Goal: Task Accomplishment & Management: Use online tool/utility

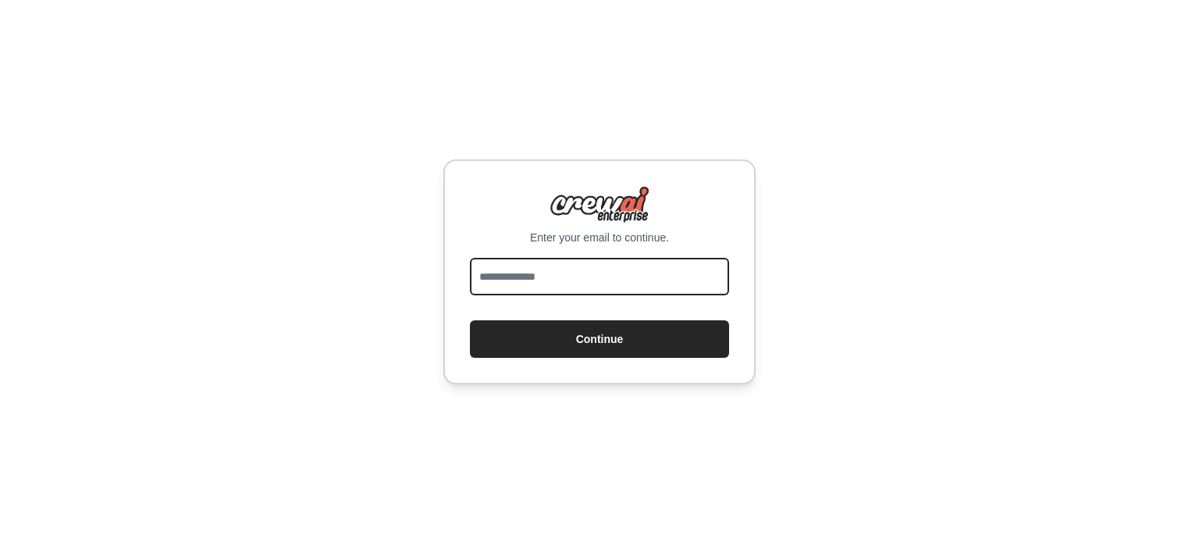
click at [486, 259] on input "email" at bounding box center [599, 276] width 259 height 37
type input "**********"
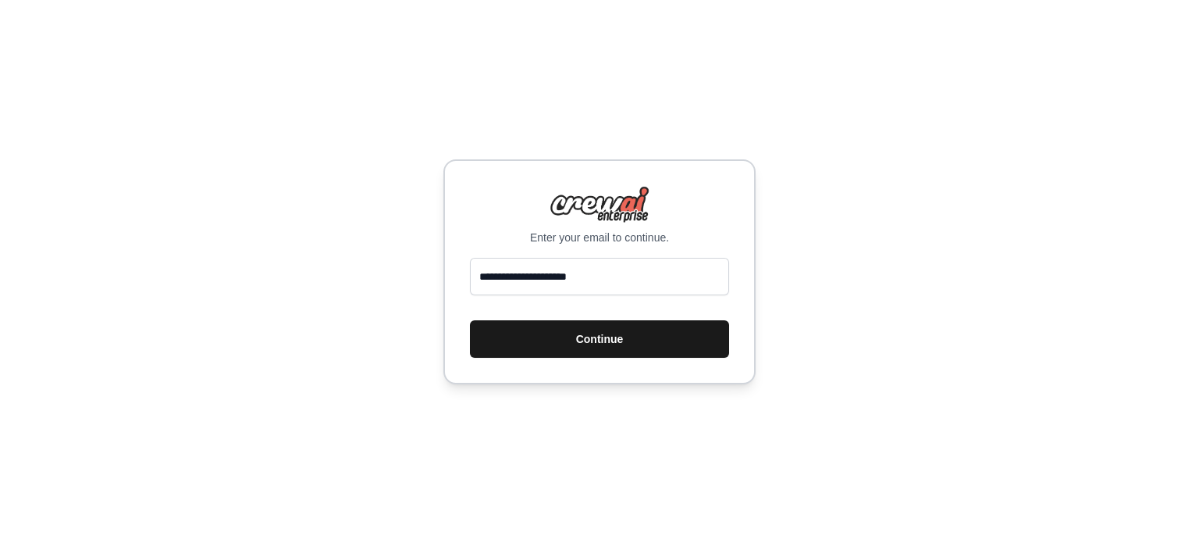
click at [632, 348] on button "Continue" at bounding box center [599, 338] width 259 height 37
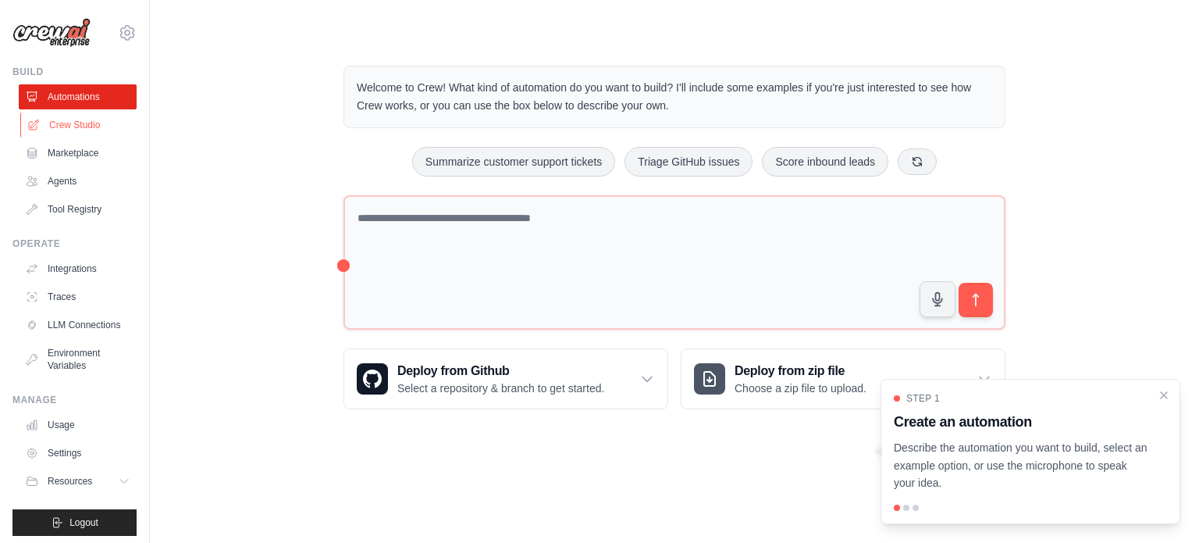
click at [91, 123] on link "Crew Studio" at bounding box center [79, 124] width 118 height 25
click at [521, 155] on button "Summarize customer support tickets" at bounding box center [513, 161] width 203 height 30
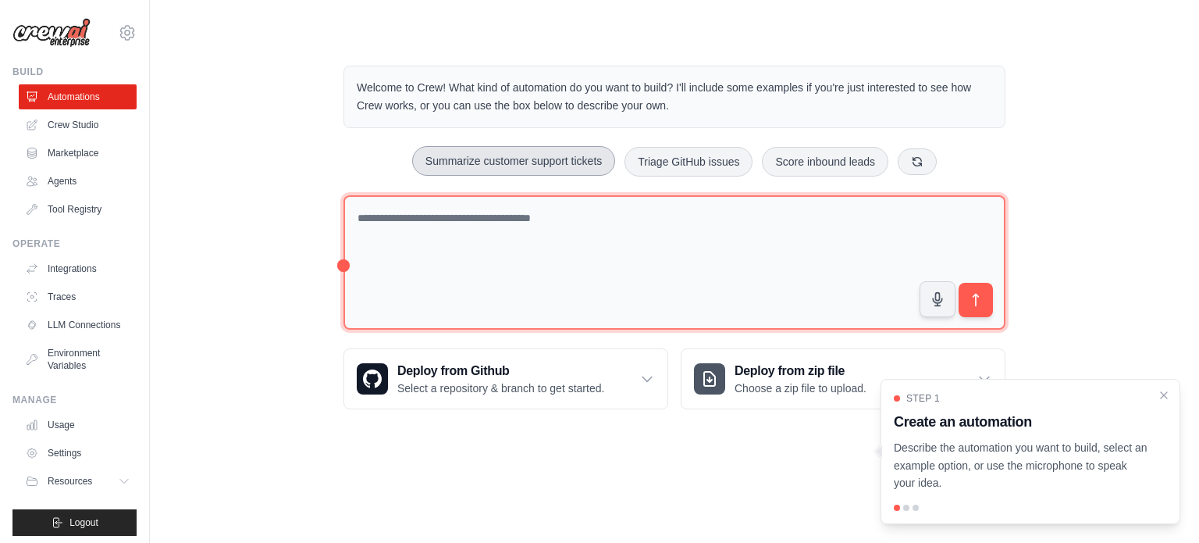
type textarea "**********"
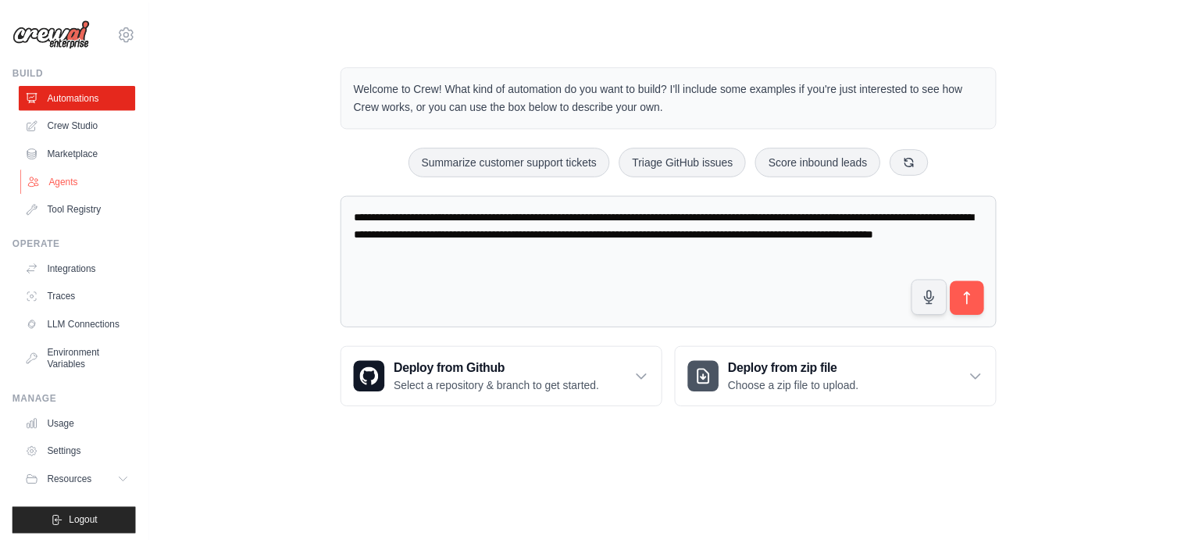
scroll to position [17, 0]
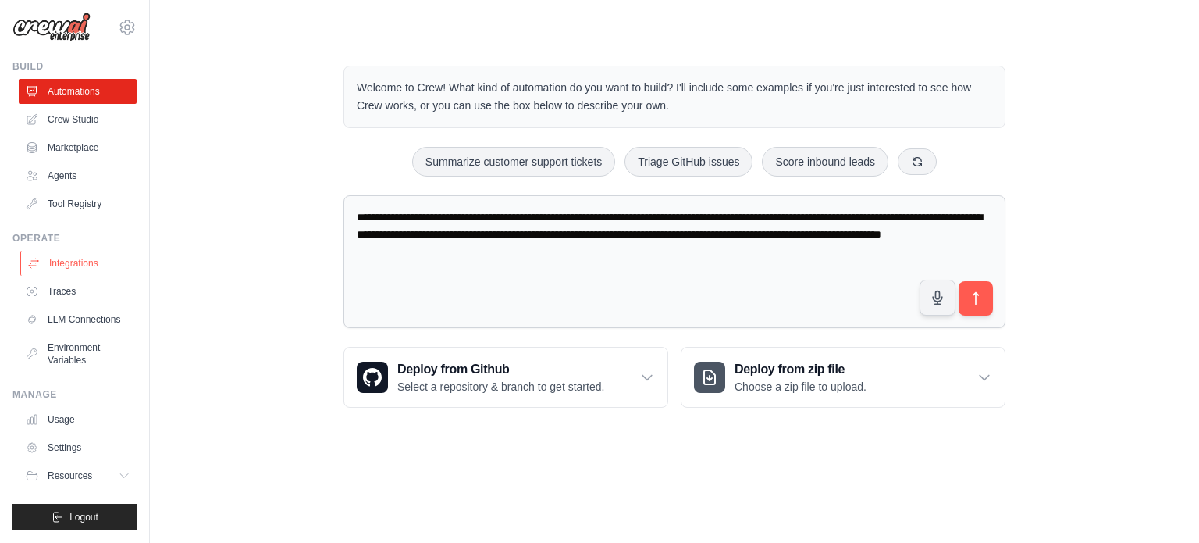
click at [80, 252] on link "Integrations" at bounding box center [79, 263] width 118 height 25
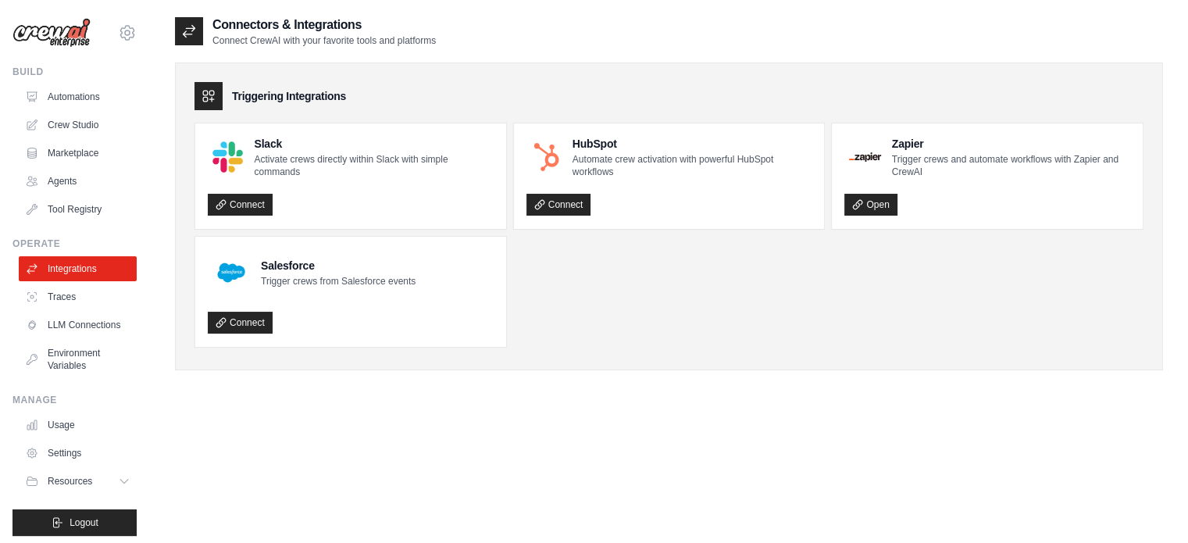
click at [204, 95] on icon at bounding box center [209, 96] width 16 height 16
click at [78, 103] on link "Automations" at bounding box center [79, 96] width 118 height 25
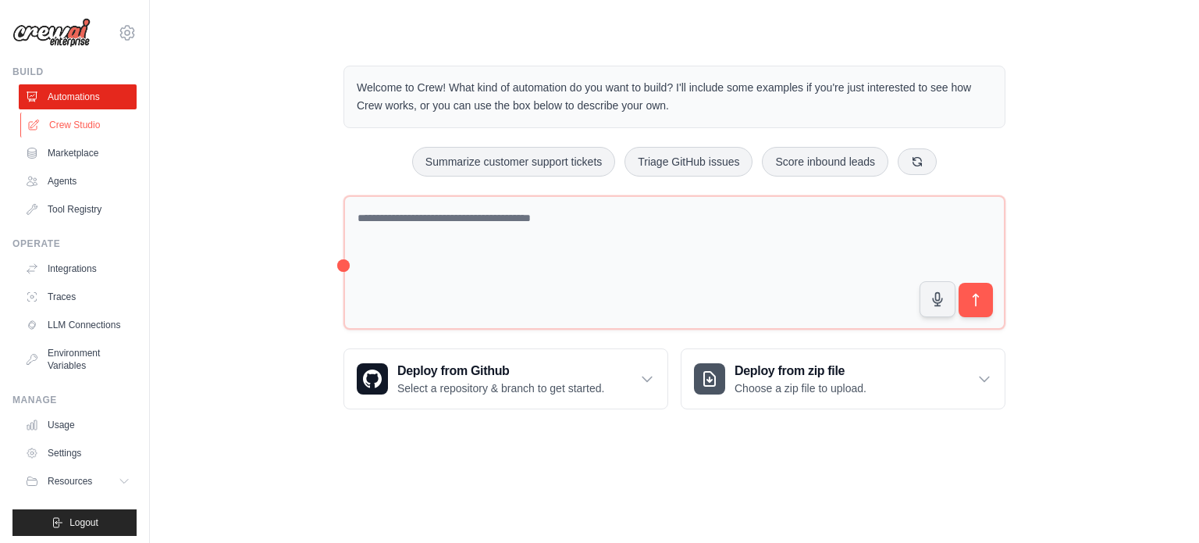
click at [62, 134] on link "Crew Studio" at bounding box center [79, 124] width 118 height 25
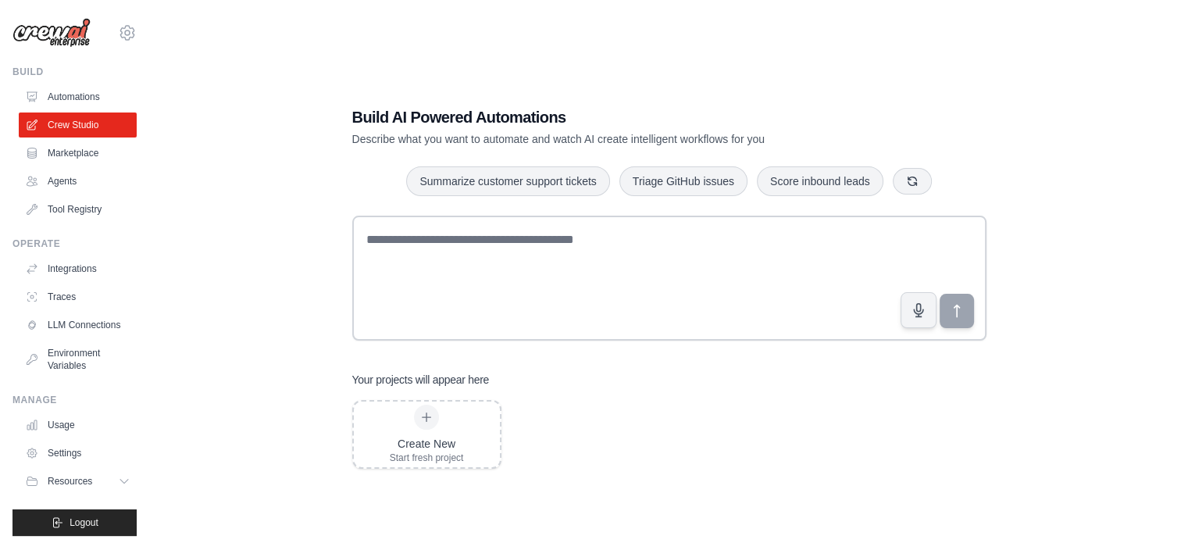
click at [59, 156] on link "Marketplace" at bounding box center [78, 153] width 118 height 25
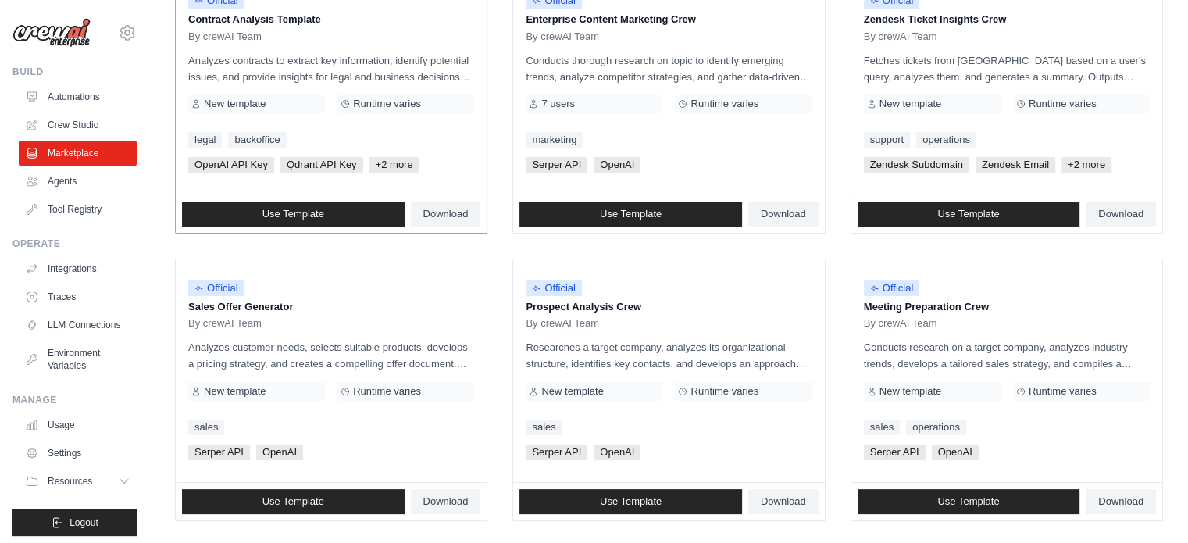
scroll to position [290, 0]
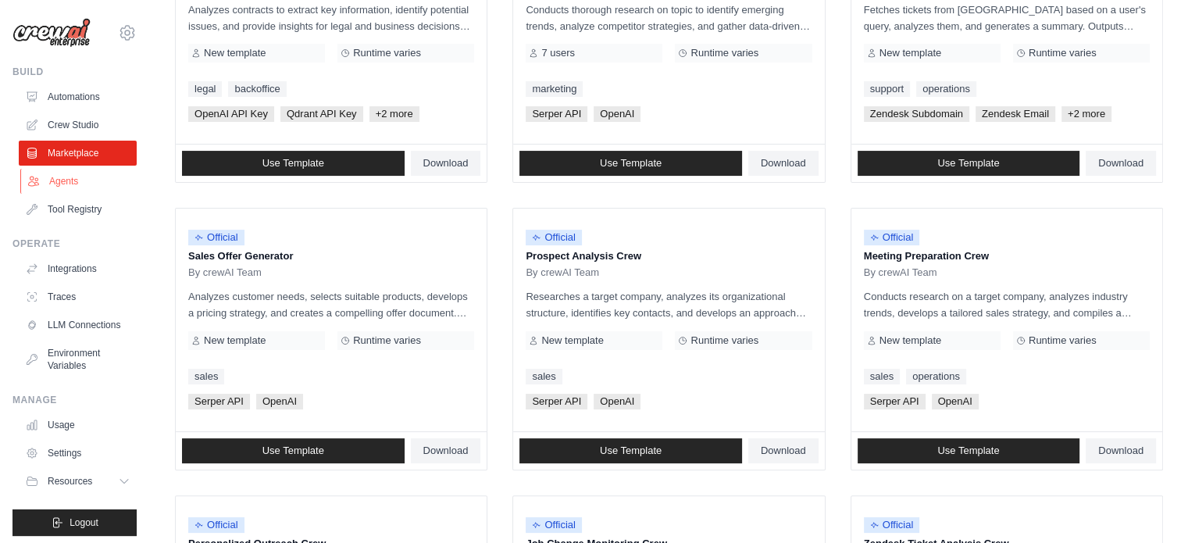
click at [47, 190] on link "Agents" at bounding box center [79, 181] width 118 height 25
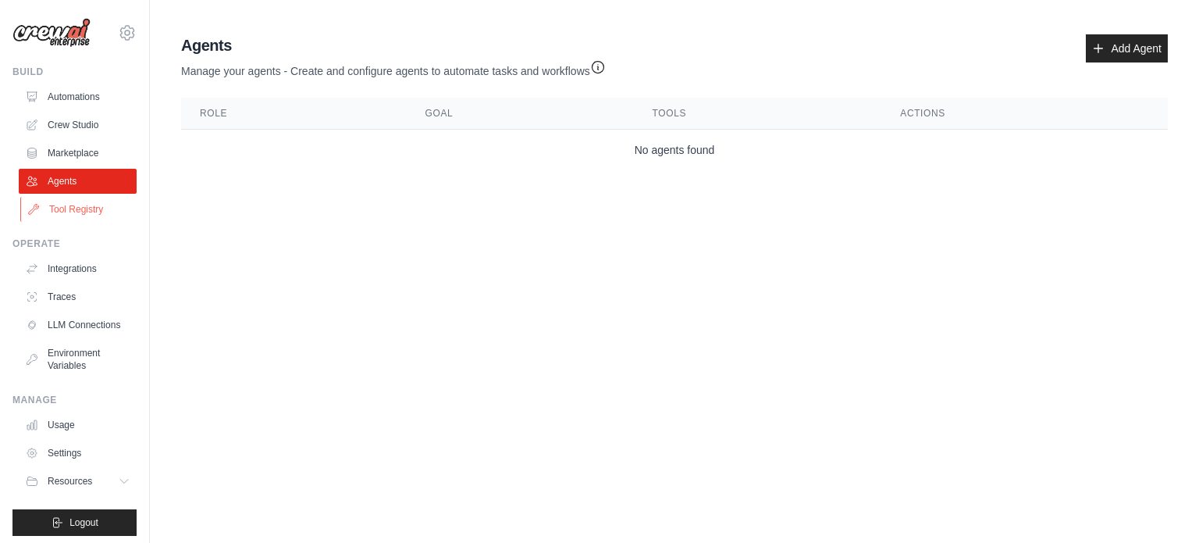
click at [72, 205] on link "Tool Registry" at bounding box center [79, 209] width 118 height 25
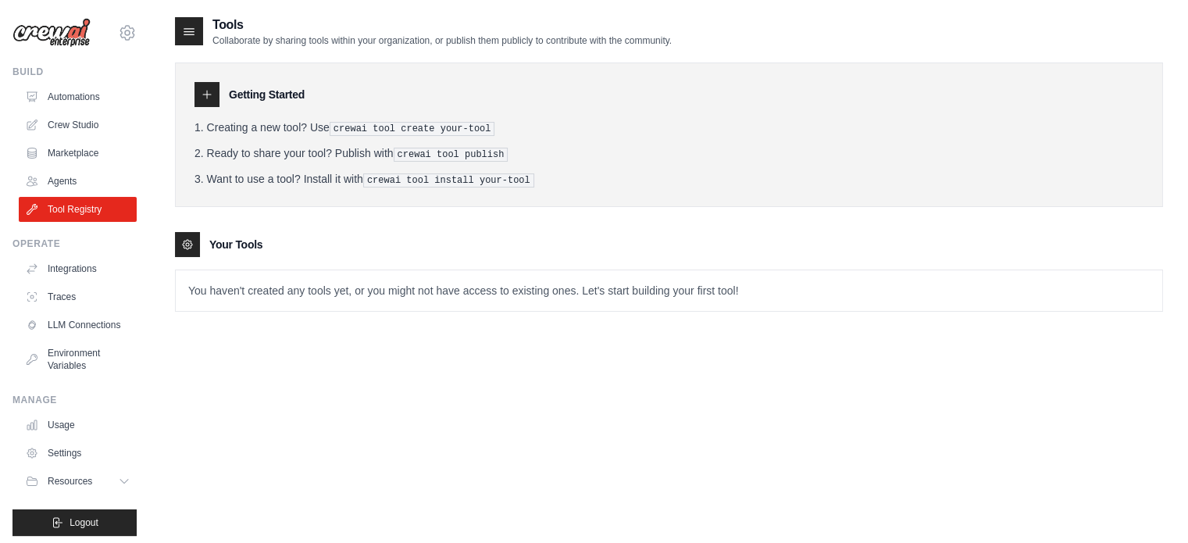
scroll to position [31, 0]
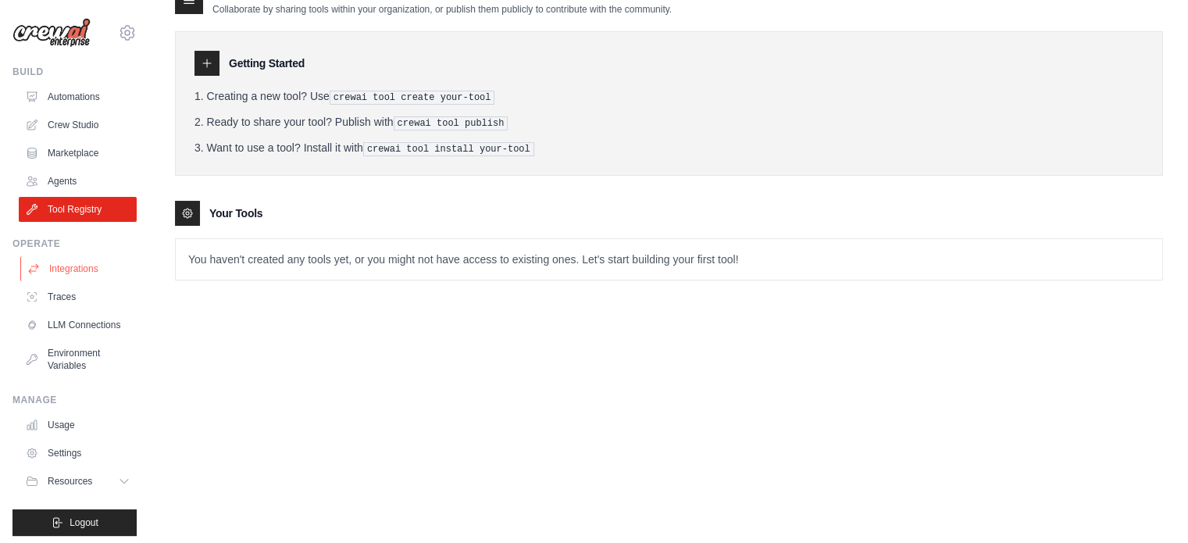
click at [86, 273] on link "Integrations" at bounding box center [79, 268] width 118 height 25
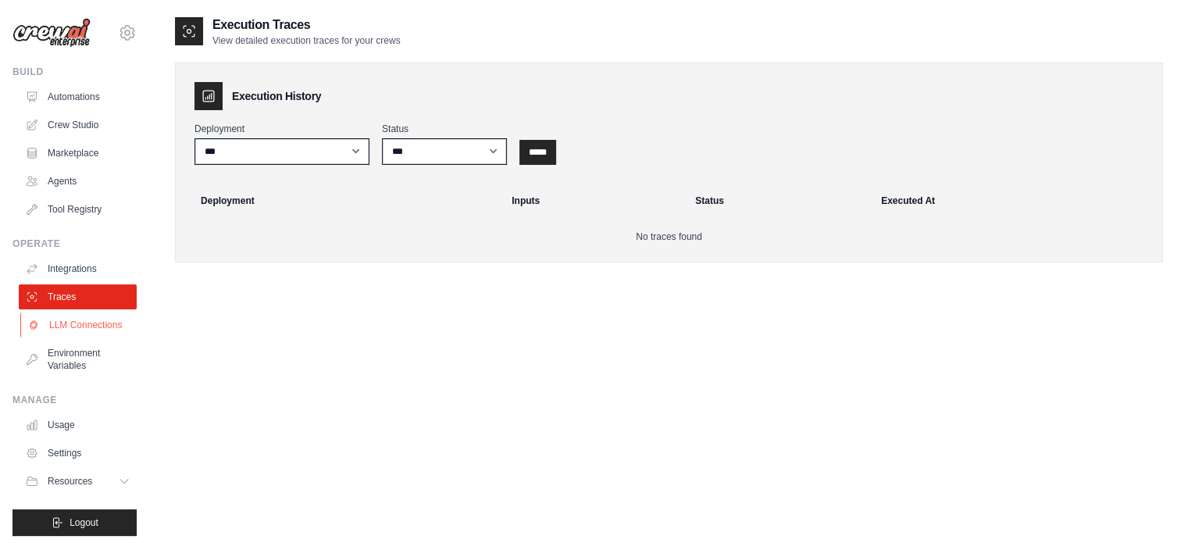
click at [72, 332] on link "LLM Connections" at bounding box center [79, 324] width 118 height 25
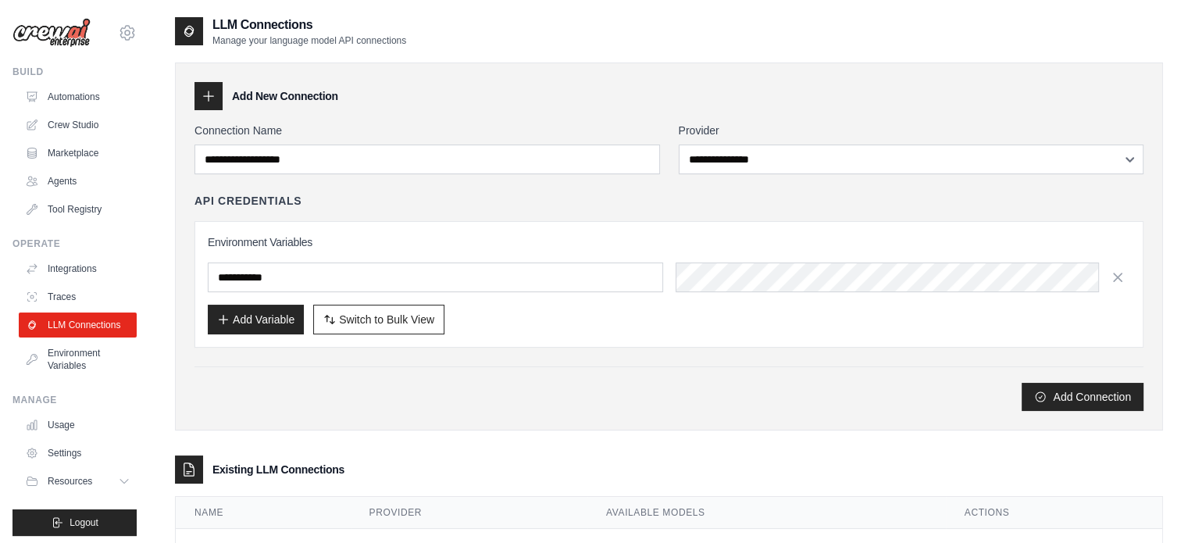
scroll to position [66, 0]
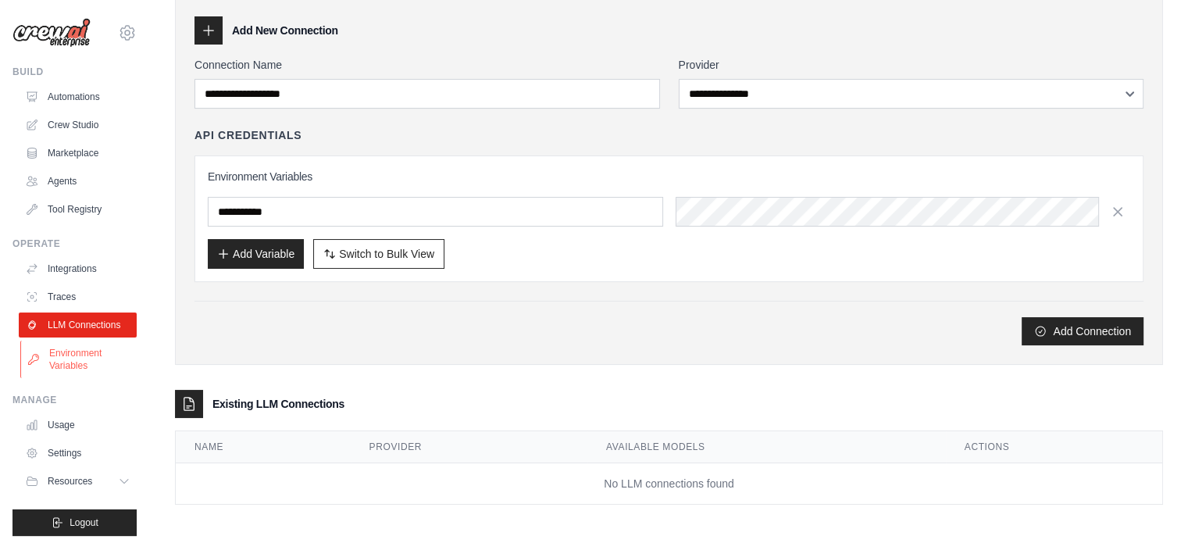
click at [59, 371] on link "Environment Variables" at bounding box center [79, 358] width 118 height 37
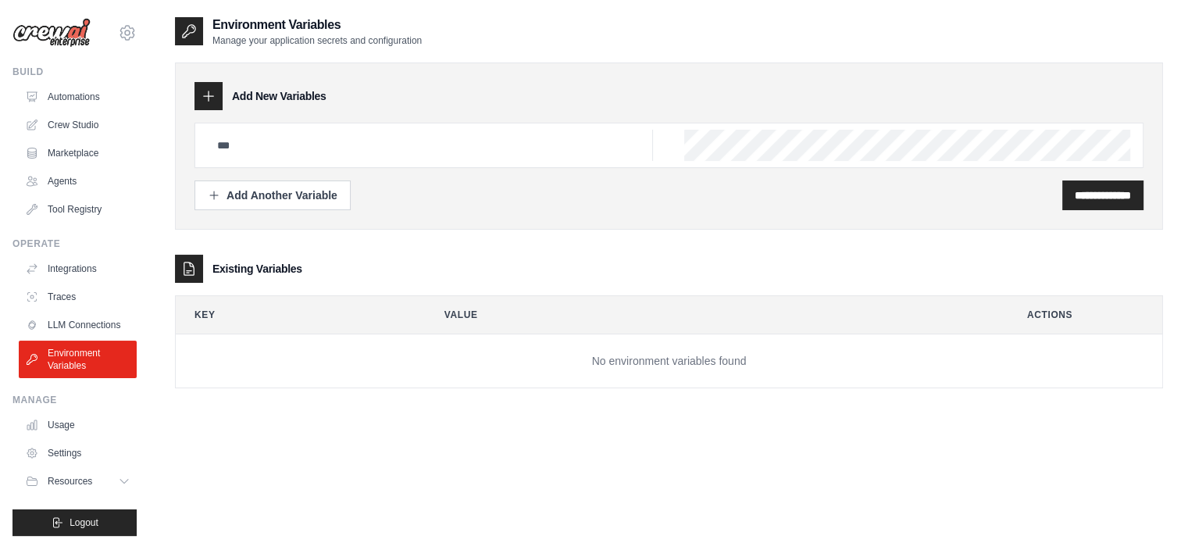
scroll to position [31, 0]
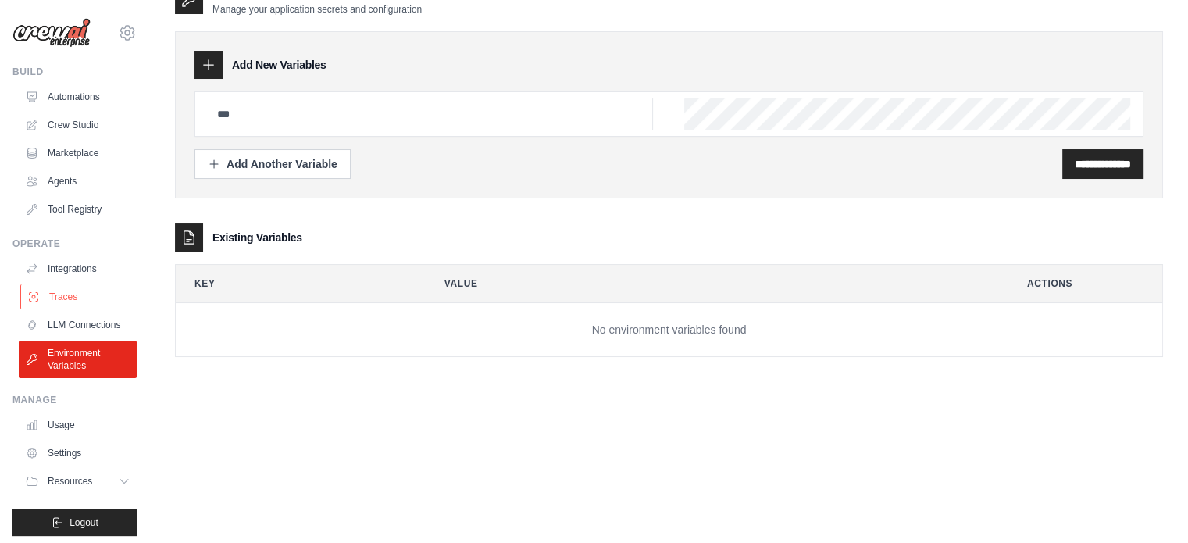
click at [67, 302] on link "Traces" at bounding box center [79, 296] width 118 height 25
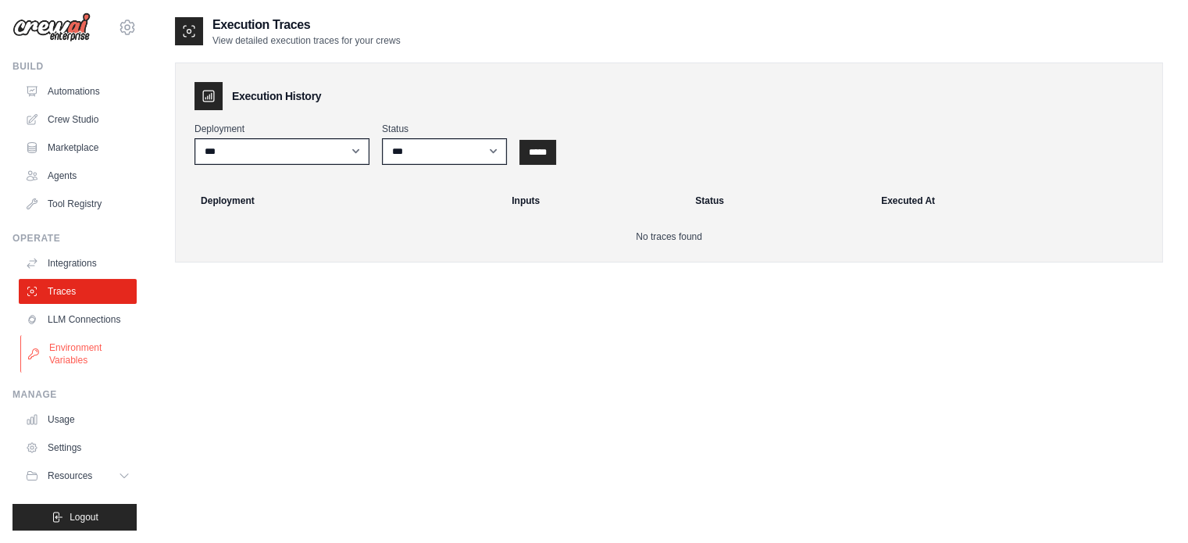
scroll to position [31, 0]
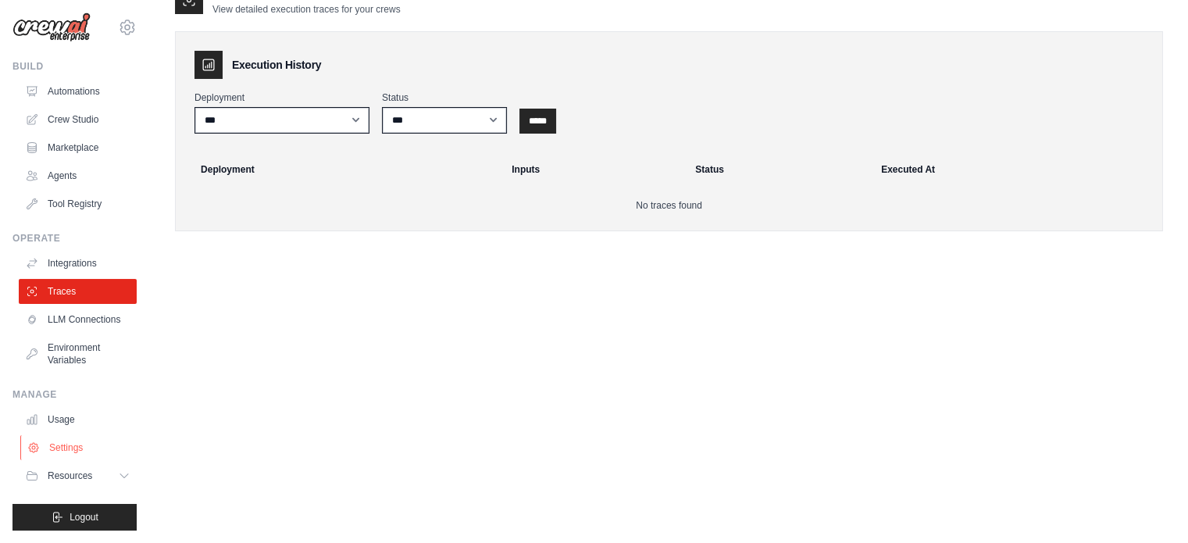
click at [76, 438] on link "Settings" at bounding box center [79, 447] width 118 height 25
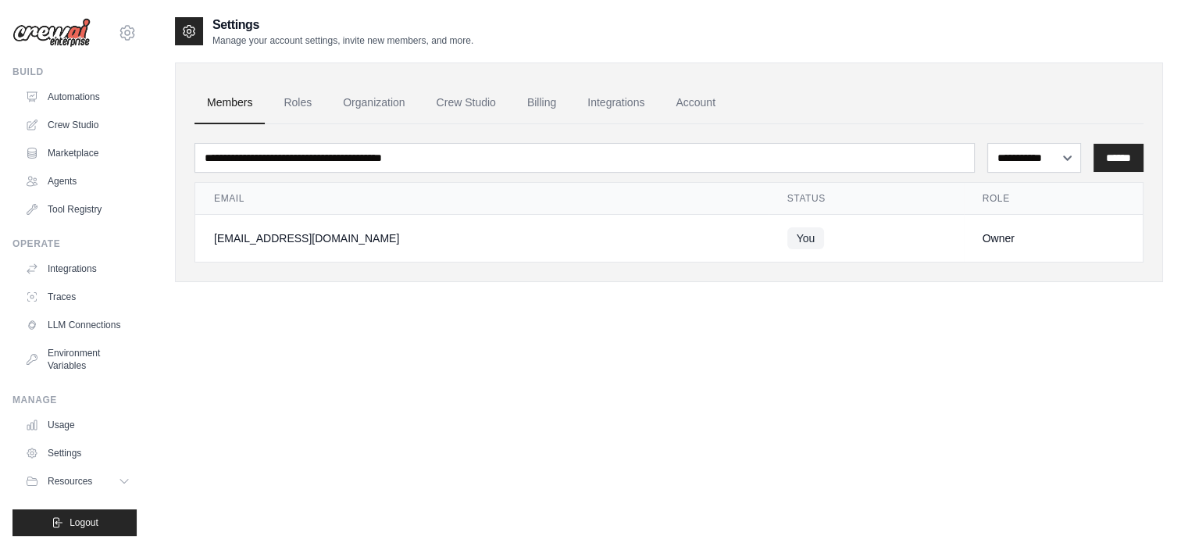
scroll to position [17, 0]
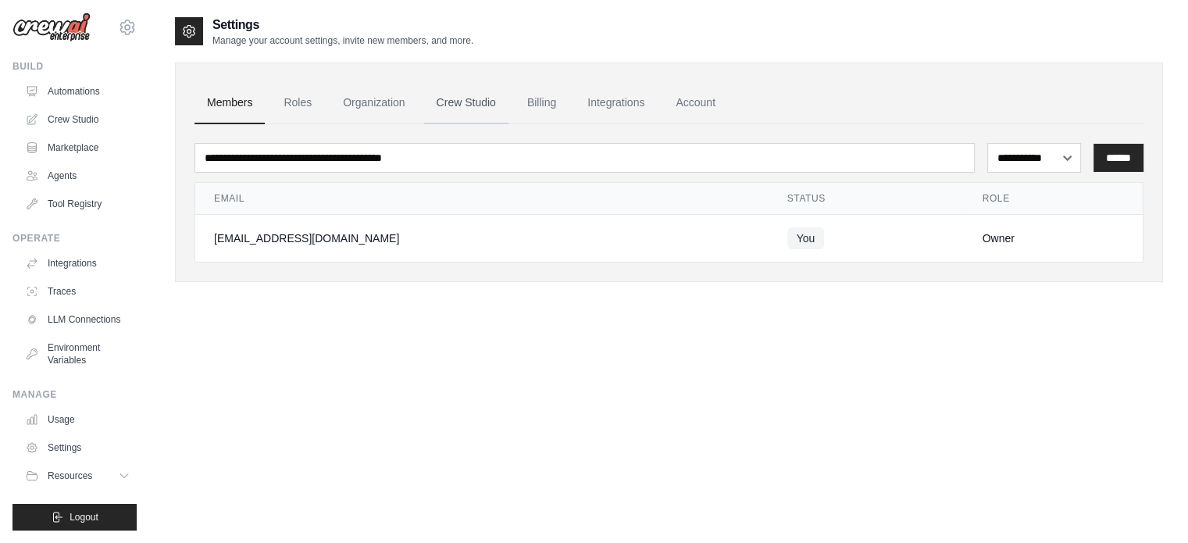
click at [478, 101] on link "Crew Studio" at bounding box center [466, 103] width 84 height 42
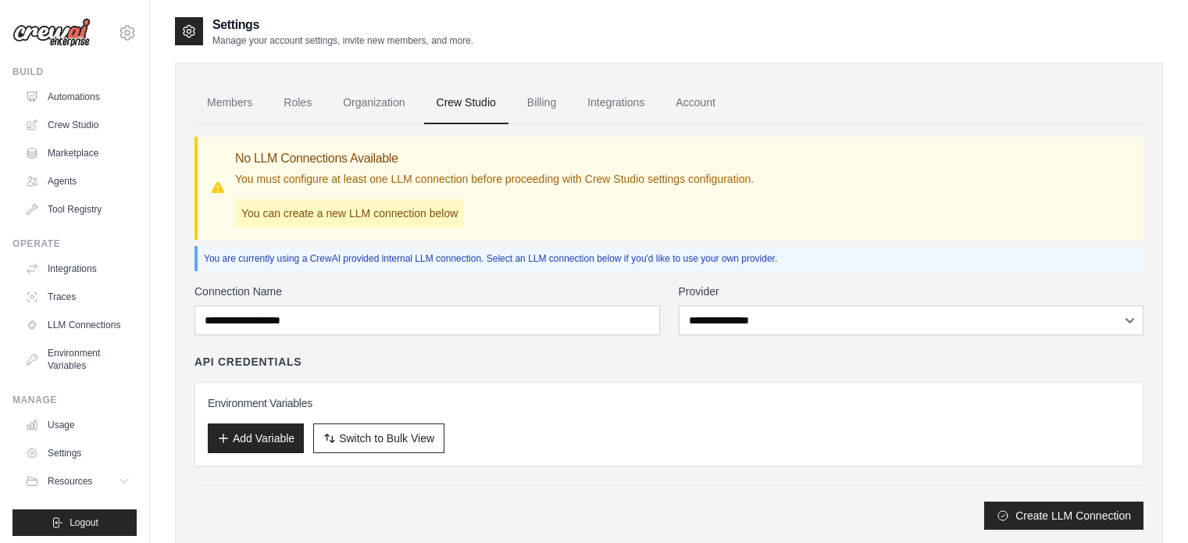
click at [621, 102] on link "Integrations" at bounding box center [616, 103] width 82 height 42
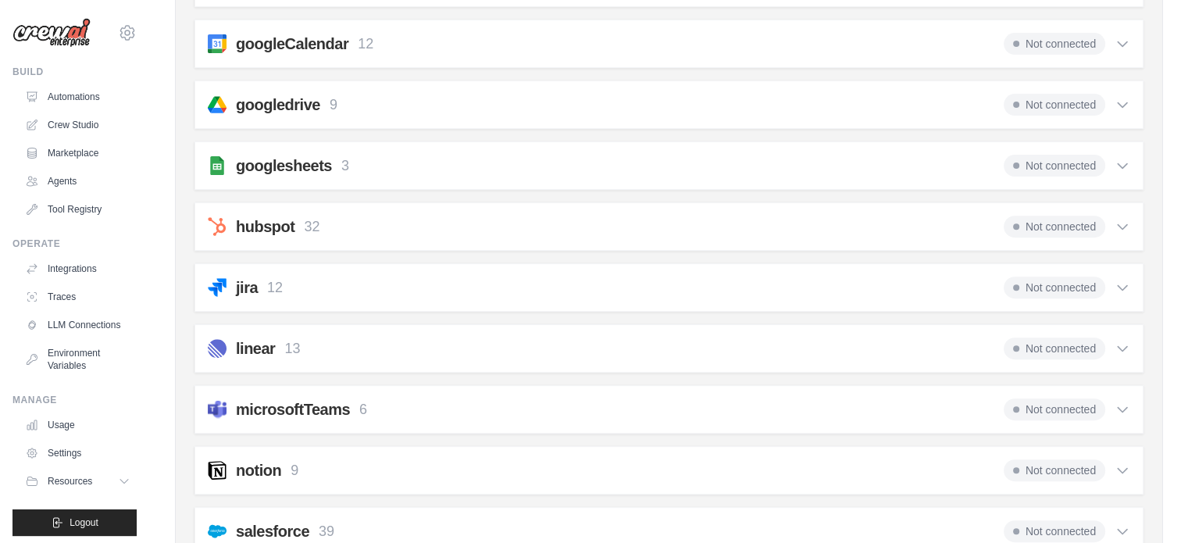
scroll to position [554, 0]
click at [582, 82] on div "googledrive 9 Not connected Select all Get File Metadata: google_drive_get_file…" at bounding box center [668, 105] width 949 height 48
click at [1131, 103] on div "googledrive 9 Not connected Select all Get File Metadata: google_drive_get_file…" at bounding box center [668, 105] width 949 height 48
click at [1121, 102] on icon at bounding box center [1122, 106] width 16 height 16
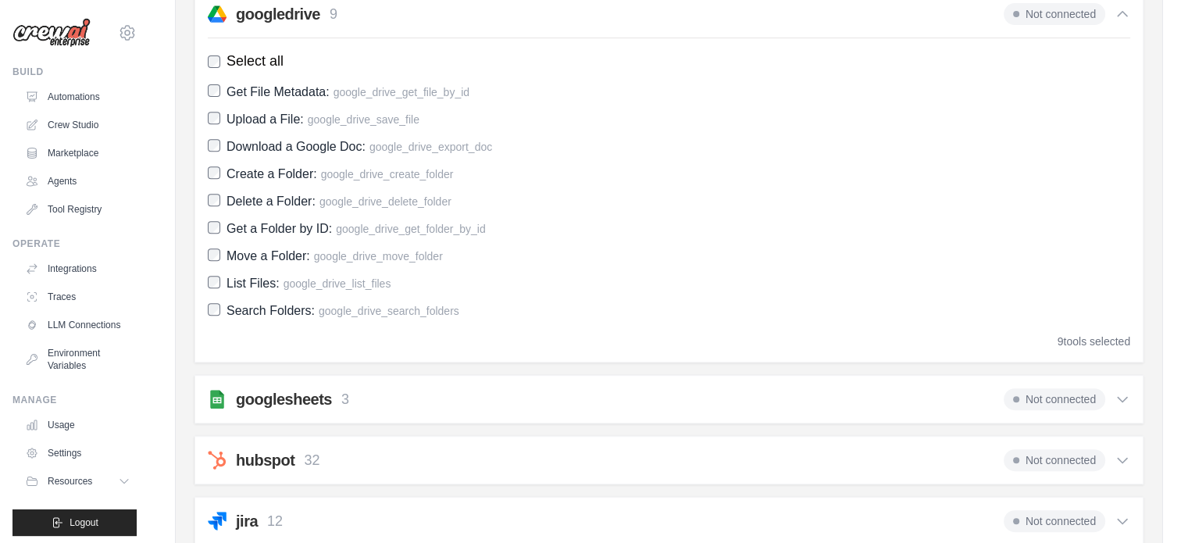
scroll to position [647, 0]
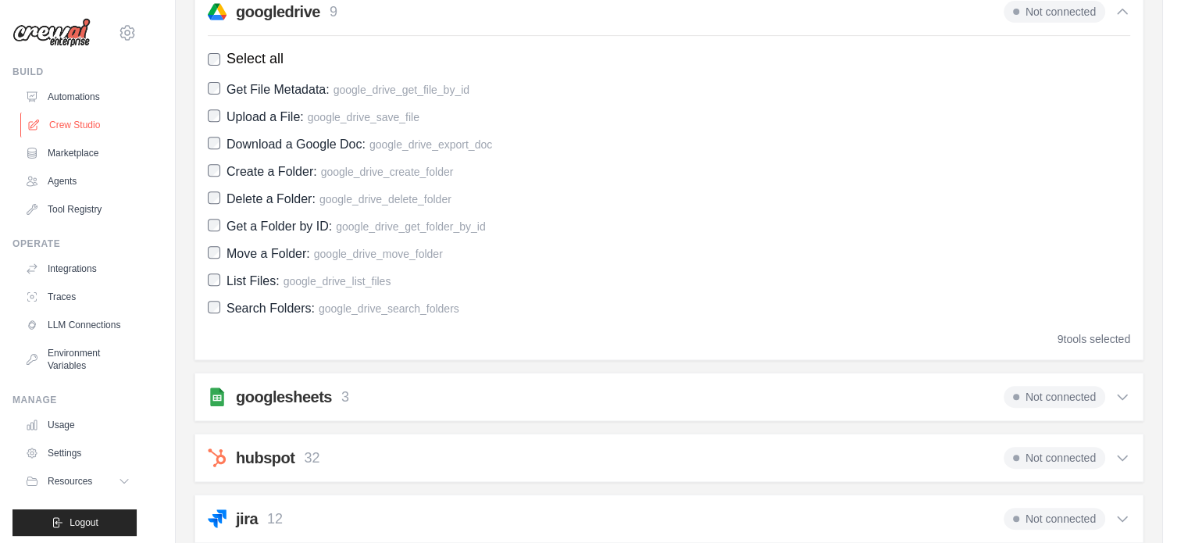
click at [71, 131] on link "Crew Studio" at bounding box center [79, 124] width 118 height 25
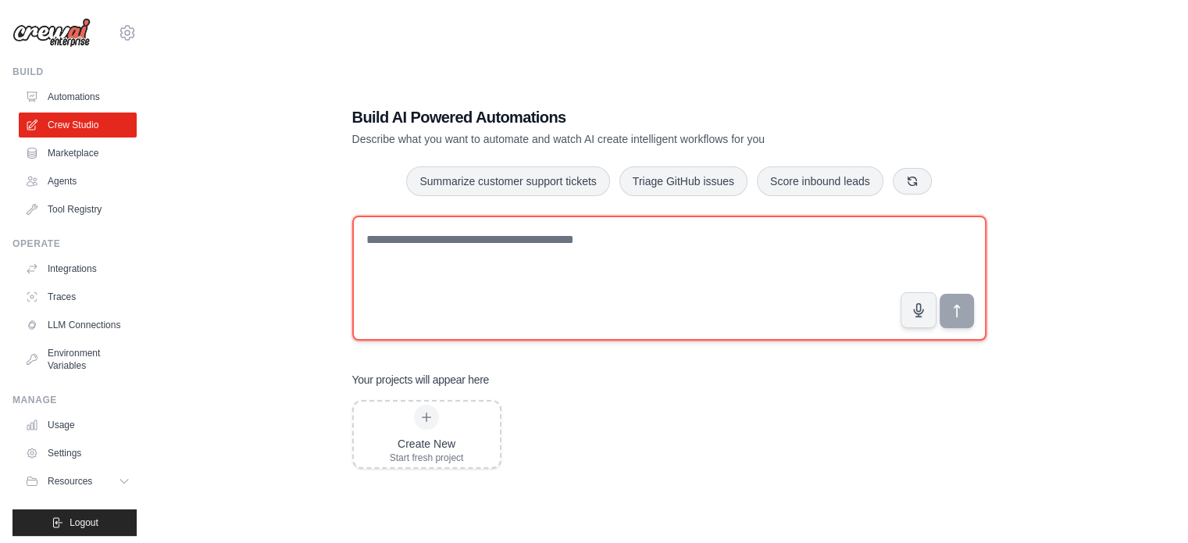
click at [511, 258] on textarea at bounding box center [669, 277] width 634 height 125
type textarea "**********"
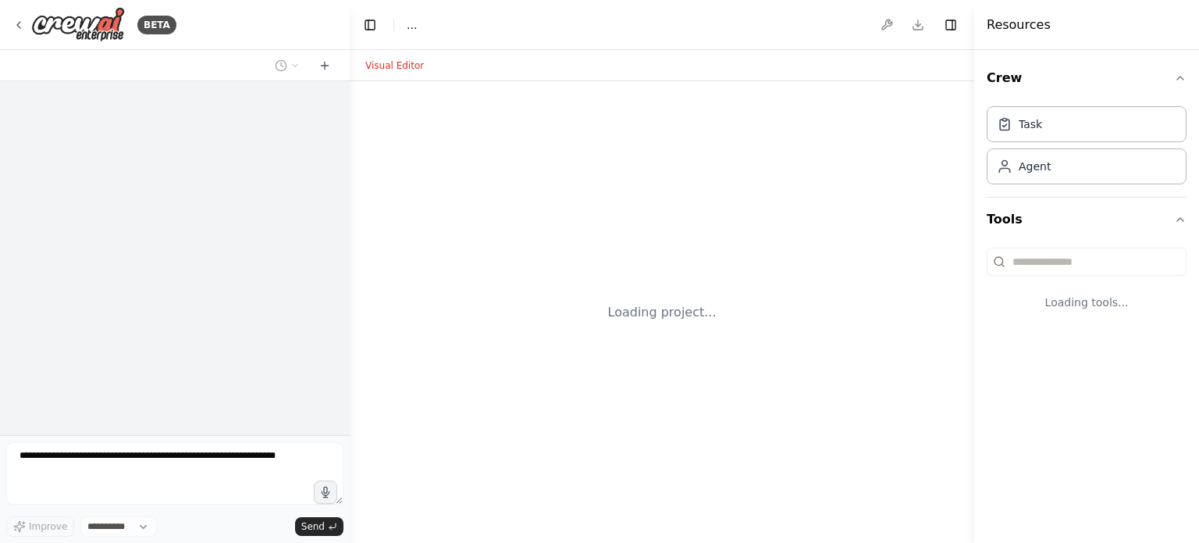
select select "****"
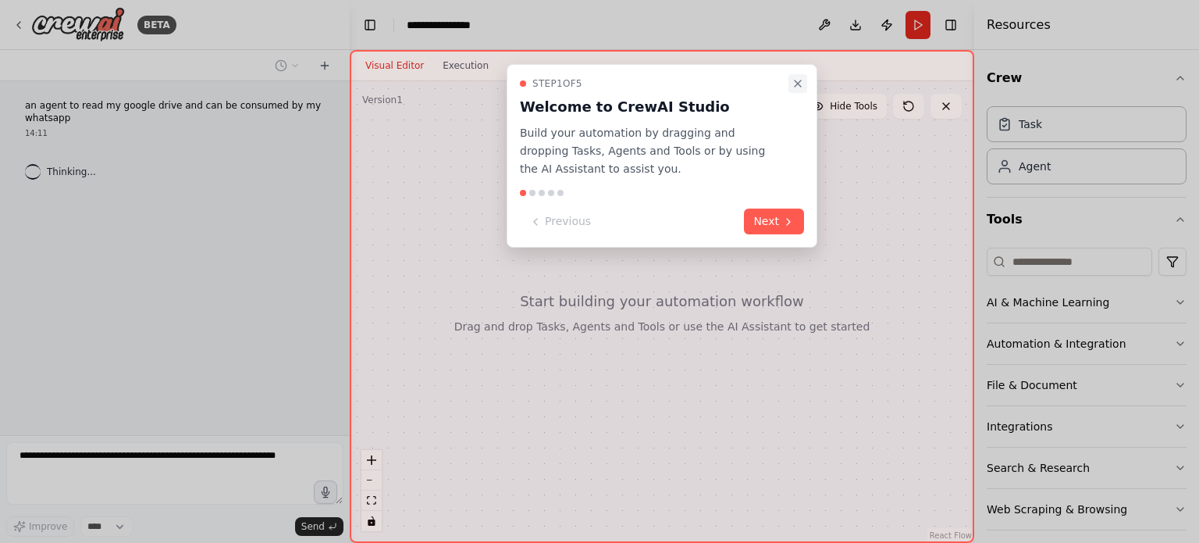
click at [800, 77] on icon "Close walkthrough" at bounding box center [798, 83] width 12 height 12
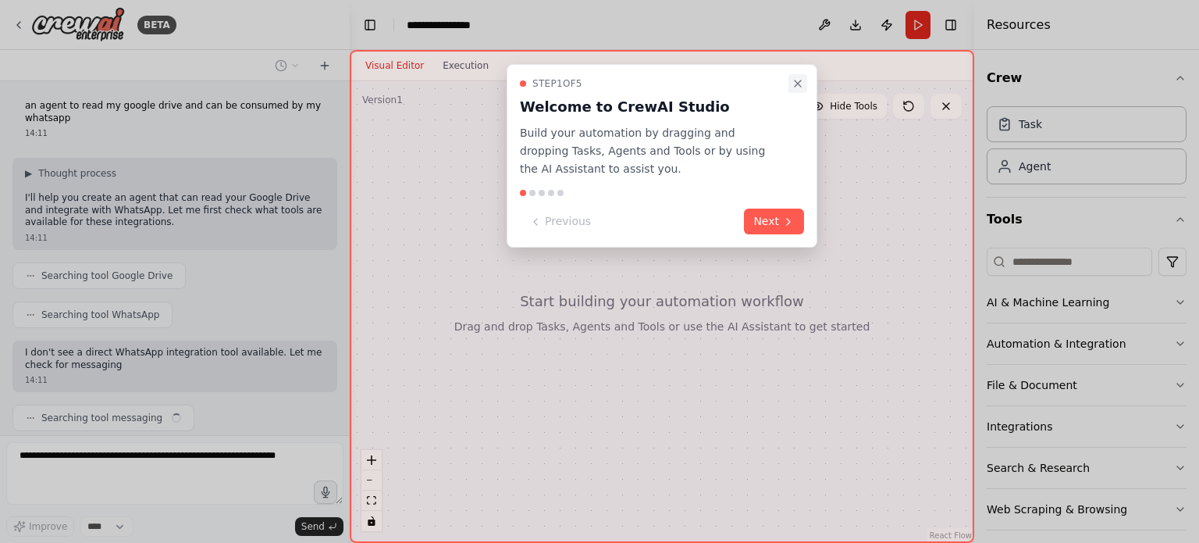
scroll to position [47, 0]
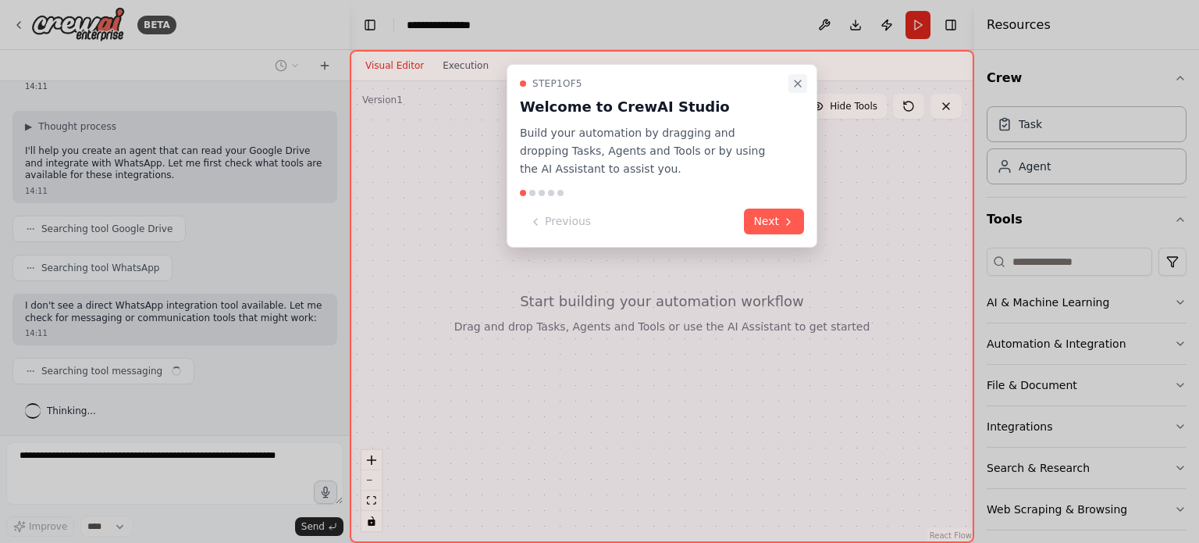
click at [800, 82] on icon "Close walkthrough" at bounding box center [798, 83] width 12 height 12
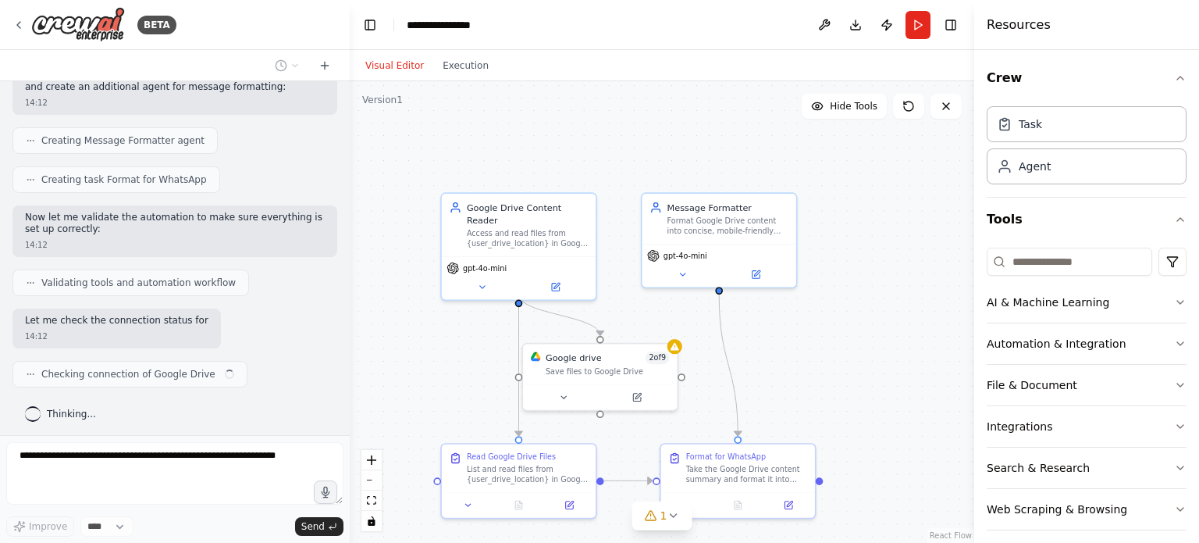
scroll to position [740, 0]
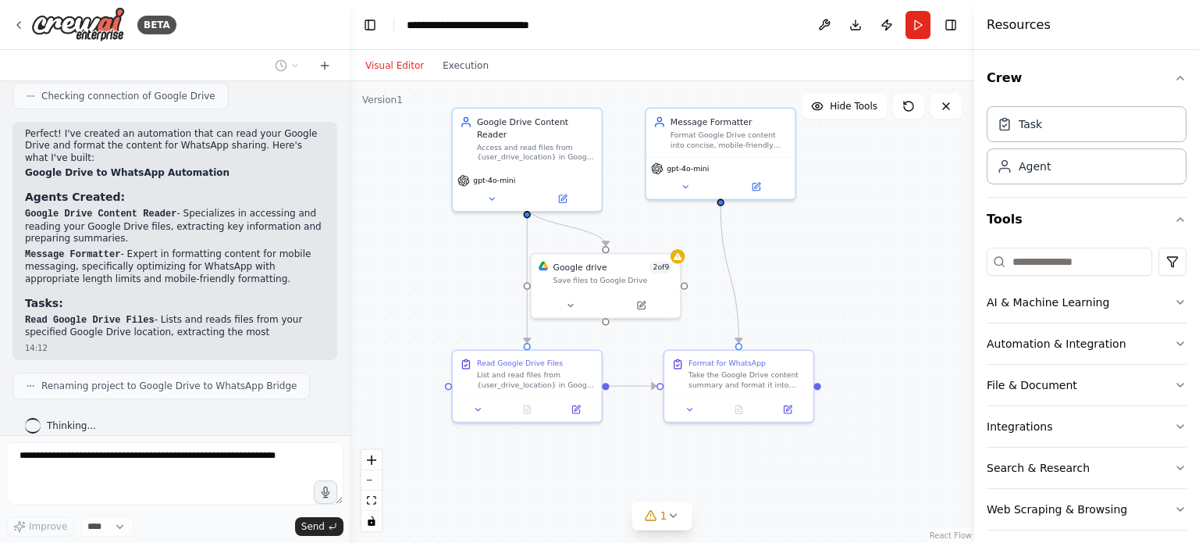
drag, startPoint x: 914, startPoint y: 347, endPoint x: 912, endPoint y: 255, distance: 92.1
click at [912, 255] on div ".deletable-edge-delete-btn { width: 20px; height: 20px; border: 0px solid #ffff…" at bounding box center [662, 311] width 625 height 461
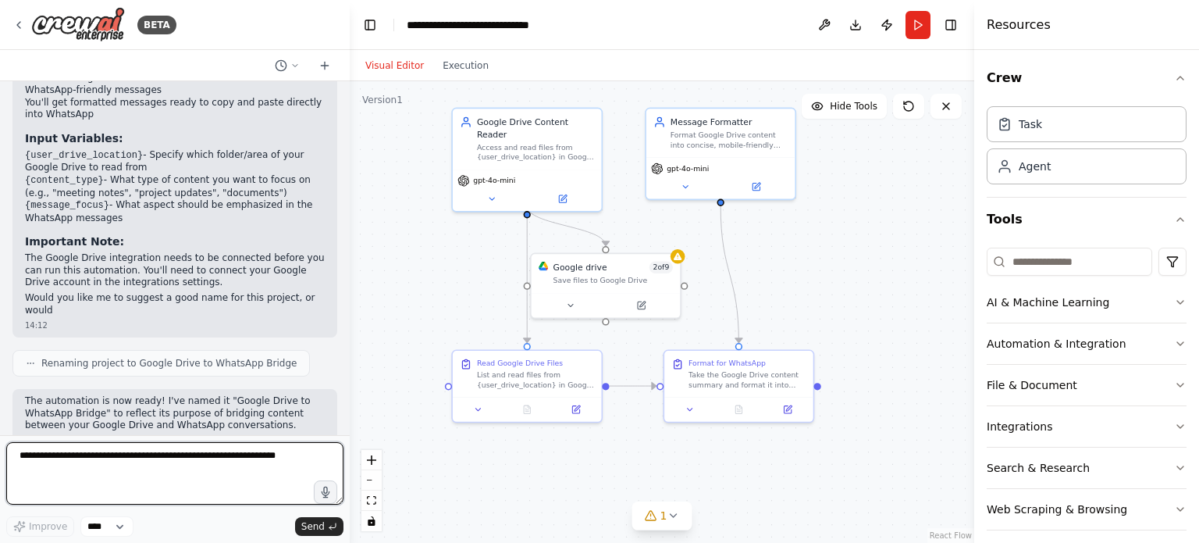
scroll to position [1402, 0]
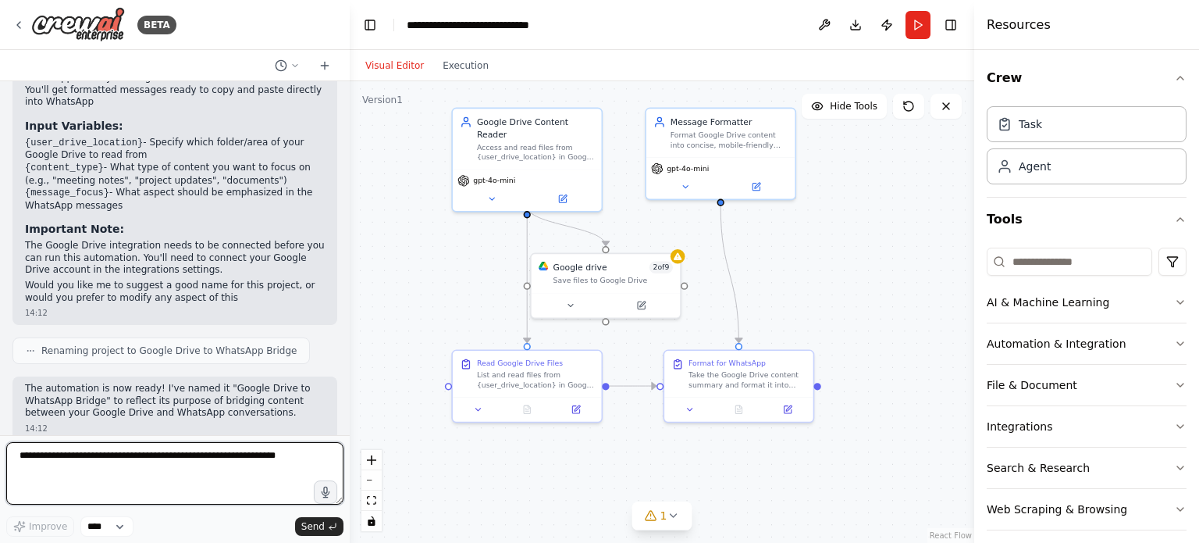
click at [189, 459] on textarea at bounding box center [174, 473] width 337 height 62
type textarea "**********"
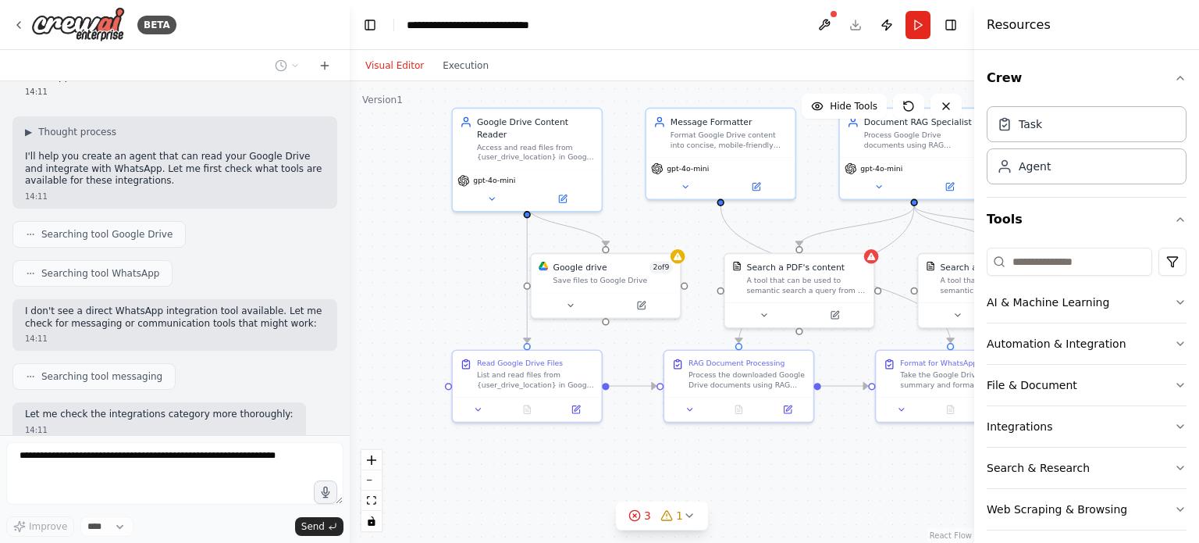
scroll to position [0, 0]
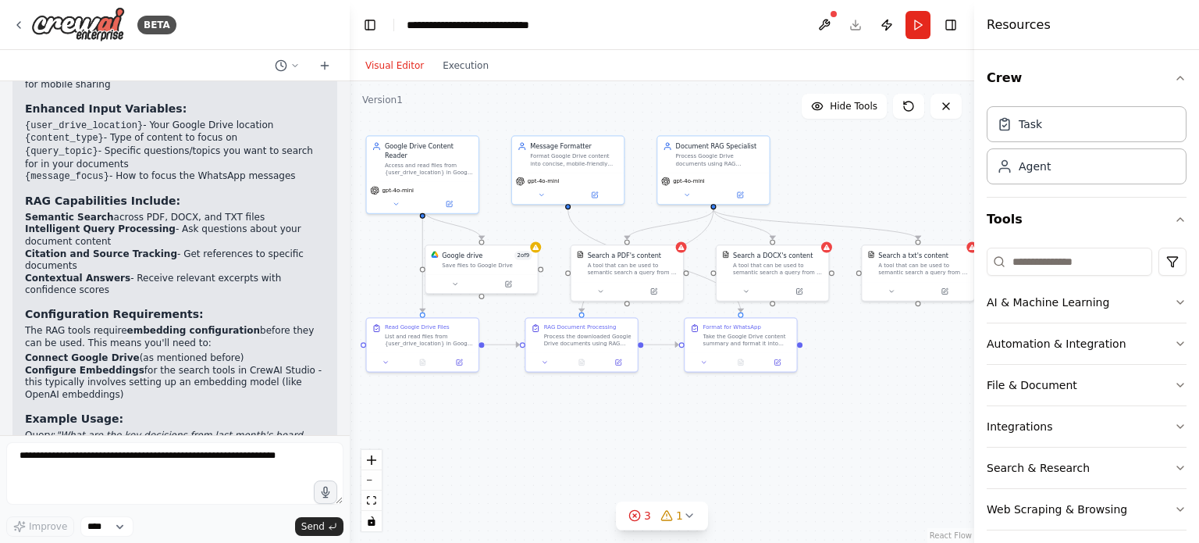
drag, startPoint x: 827, startPoint y: 445, endPoint x: 733, endPoint y: 418, distance: 97.6
click at [733, 418] on div ".deletable-edge-delete-btn { width: 20px; height: 20px; border: 0px solid #ffff…" at bounding box center [662, 311] width 625 height 461
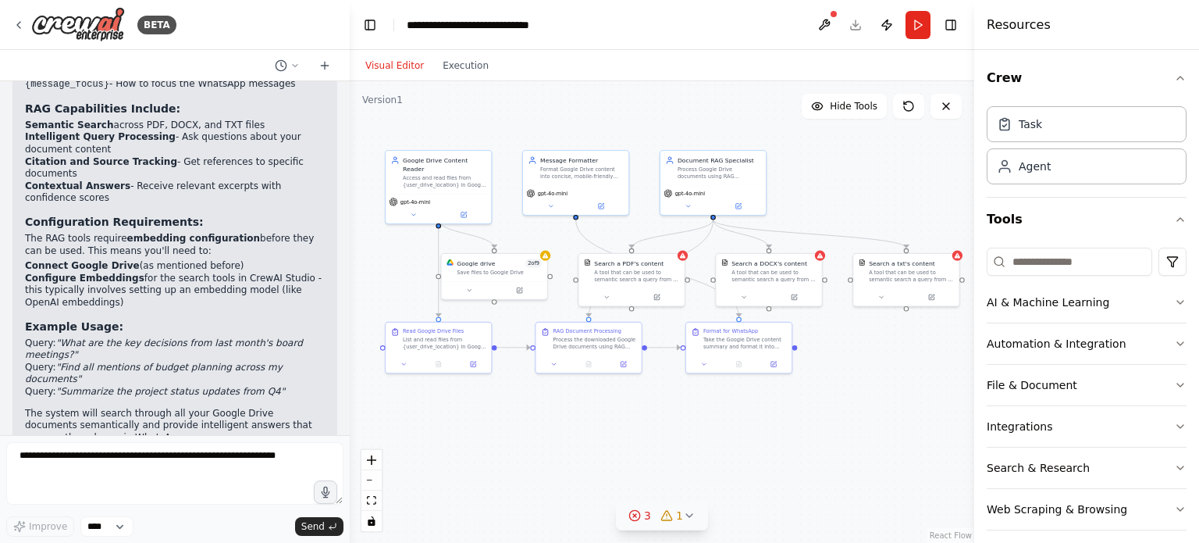
scroll to position [2741, 0]
